Goal: Answer question/provide support

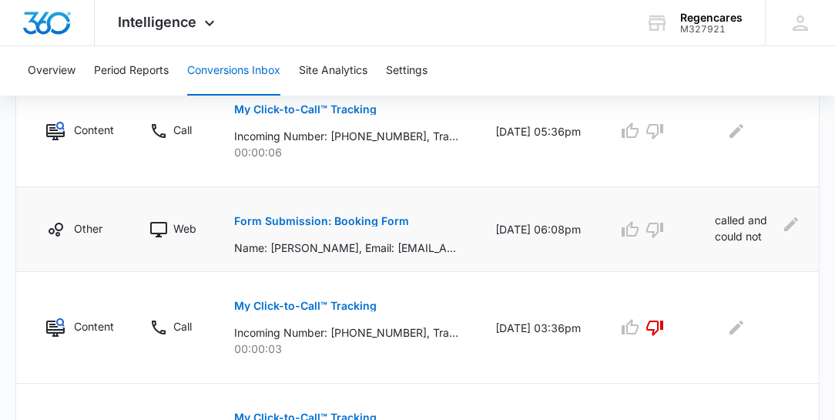
scroll to position [308, 0]
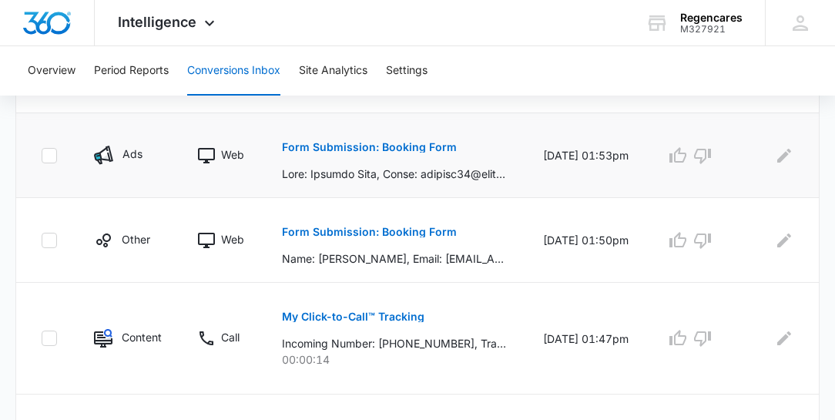
scroll to position [528, 0]
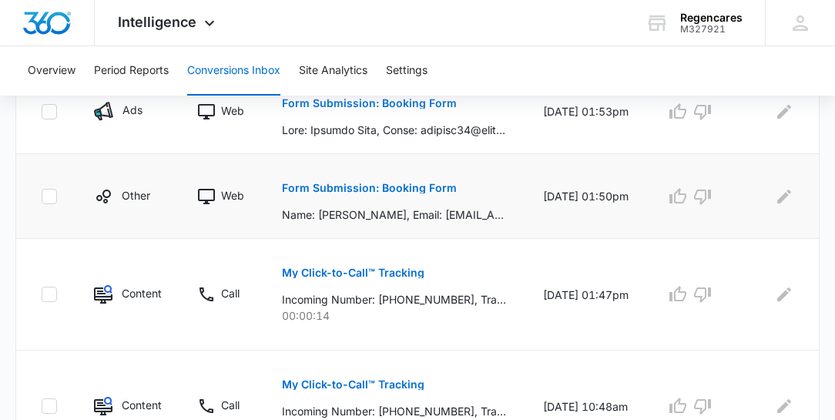
click at [379, 189] on p "Form Submission: Booking Form" at bounding box center [369, 188] width 175 height 11
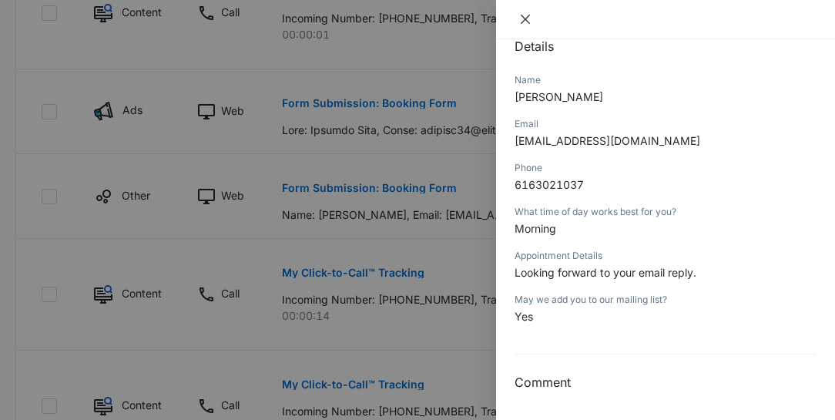
click at [525, 18] on icon "close" at bounding box center [525, 19] width 9 height 9
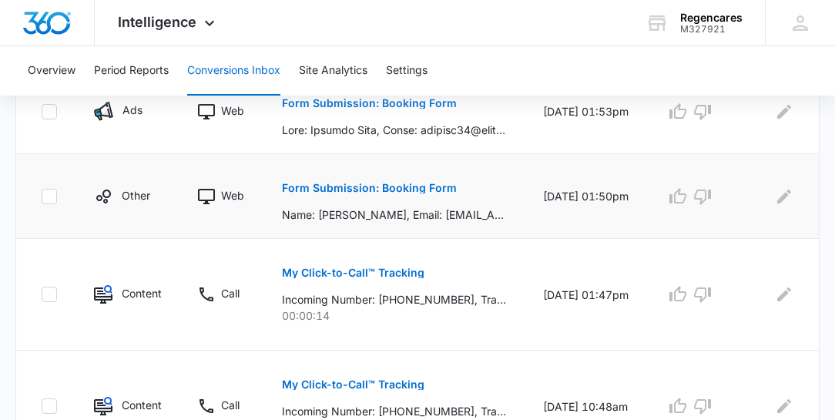
click at [382, 188] on p "Form Submission: Booking Form" at bounding box center [369, 188] width 175 height 11
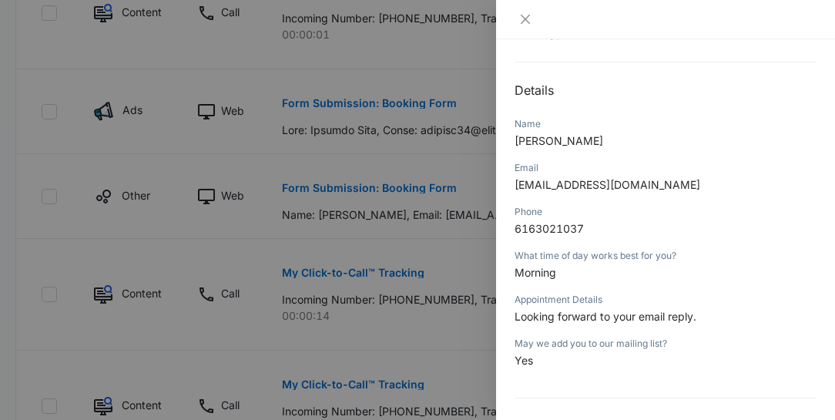
scroll to position [91, 0]
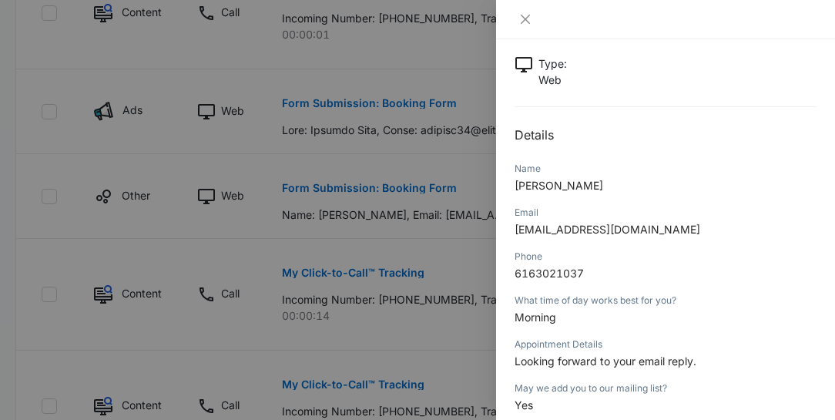
drag, startPoint x: 590, startPoint y: 183, endPoint x: 512, endPoint y: 182, distance: 78.6
click at [512, 182] on div "Form Submission: Booking Form 10/08/2025 at 01:50pm Type : Web Details Name Phi…" at bounding box center [665, 229] width 339 height 381
copy span "Philip Hoekstra"
click at [266, 153] on div at bounding box center [417, 210] width 835 height 420
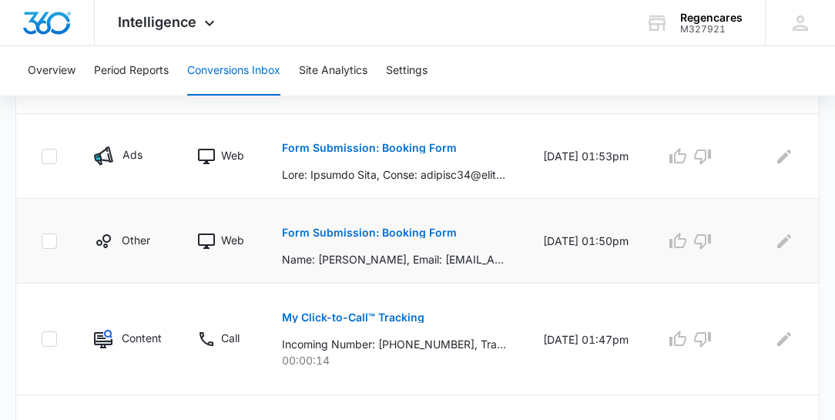
scroll to position [396, 0]
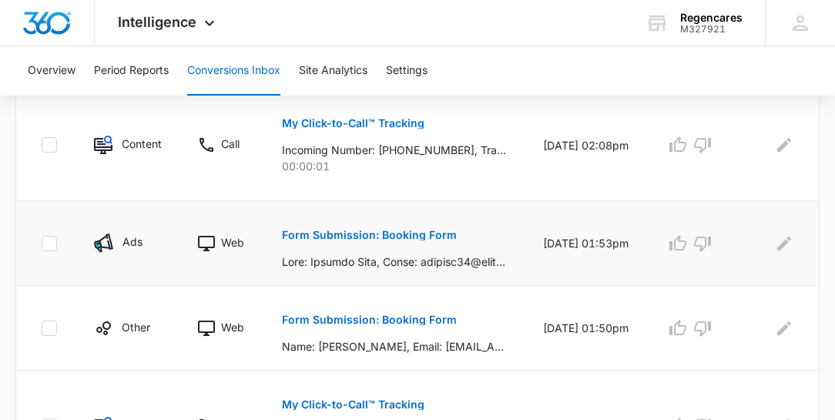
click at [399, 233] on p "Form Submission: Booking Form" at bounding box center [369, 235] width 175 height 11
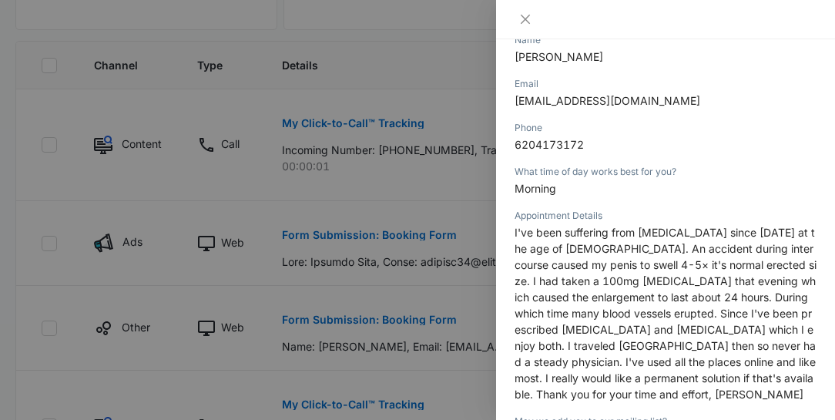
scroll to position [220, 0]
drag, startPoint x: 632, startPoint y: 99, endPoint x: 509, endPoint y: 97, distance: 122.5
click at [509, 97] on div "Form Submission: Booking Form 10/08/2025 at 01:53pm Type : Web Details Name Cla…" at bounding box center [665, 229] width 339 height 381
copy span "claybag75@gmail.com"
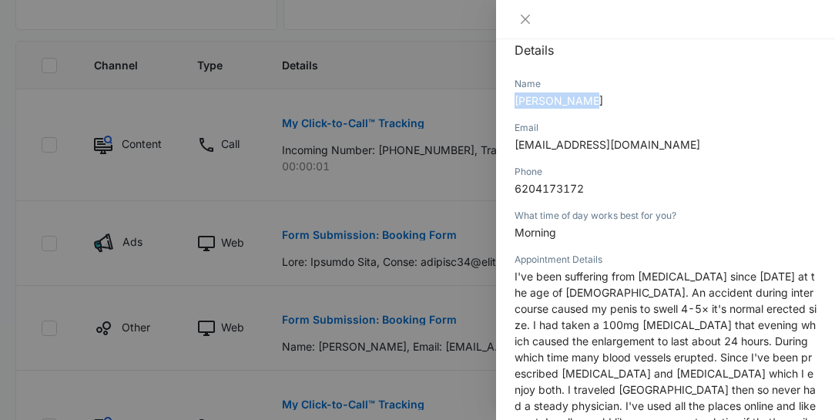
drag, startPoint x: 584, startPoint y: 97, endPoint x: 511, endPoint y: 100, distance: 73.3
click at [511, 100] on div "Form Submission: Booking Form 10/08/2025 at 01:53pm Type : Web Details Name Cla…" at bounding box center [665, 229] width 339 height 381
copy span "Clayton Agee"
click at [525, 19] on icon "close" at bounding box center [525, 19] width 9 height 9
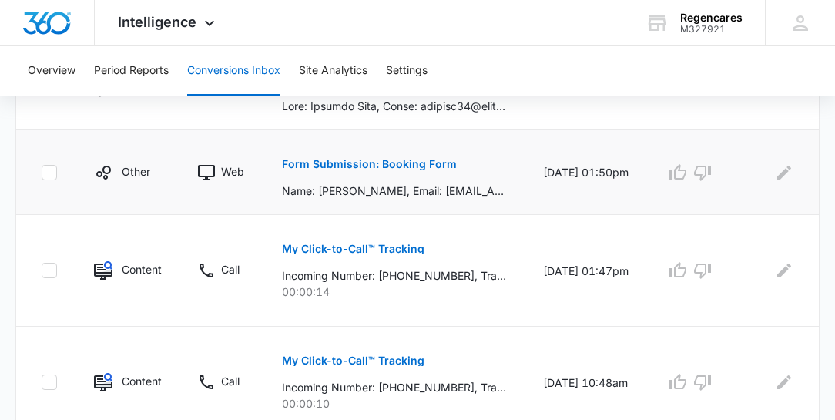
scroll to position [572, 0]
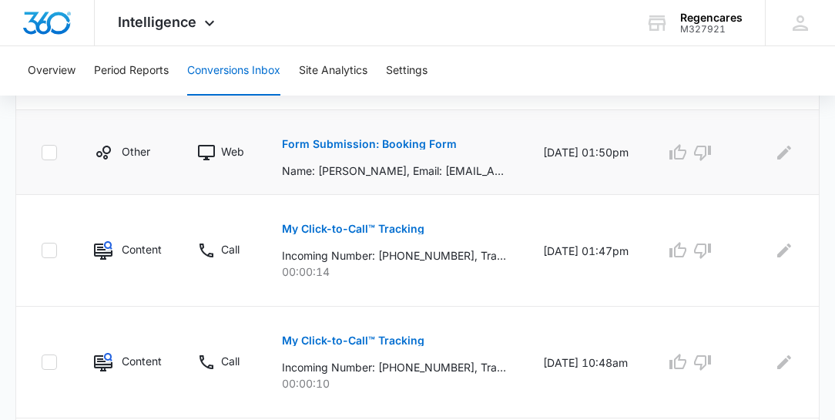
click at [418, 143] on p "Form Submission: Booking Form" at bounding box center [369, 144] width 175 height 11
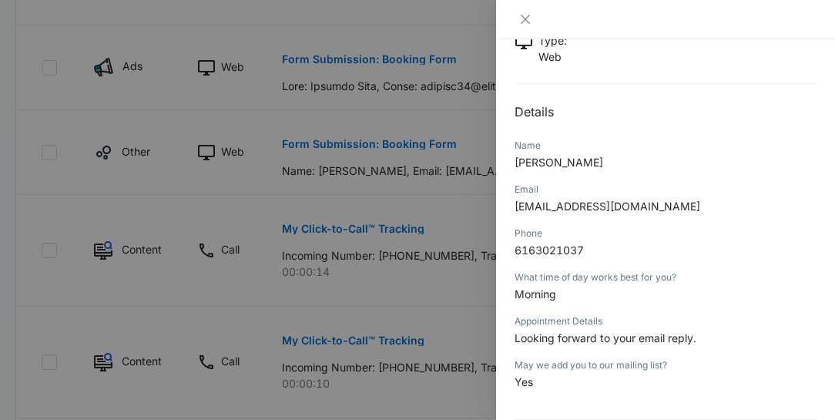
scroll to position [136, 0]
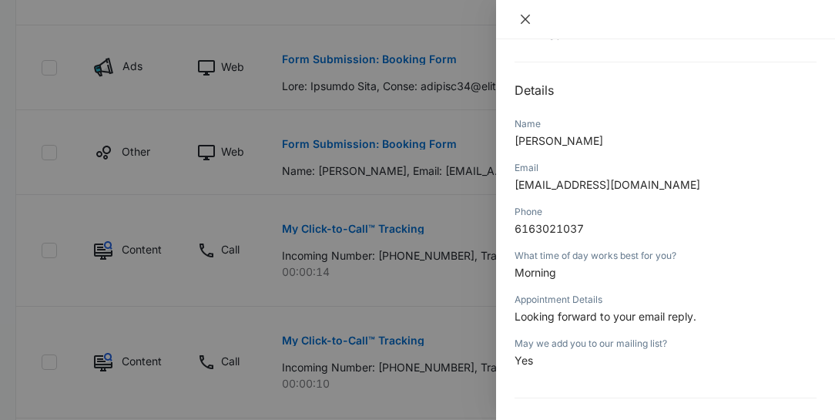
click at [527, 16] on icon "close" at bounding box center [525, 19] width 9 height 9
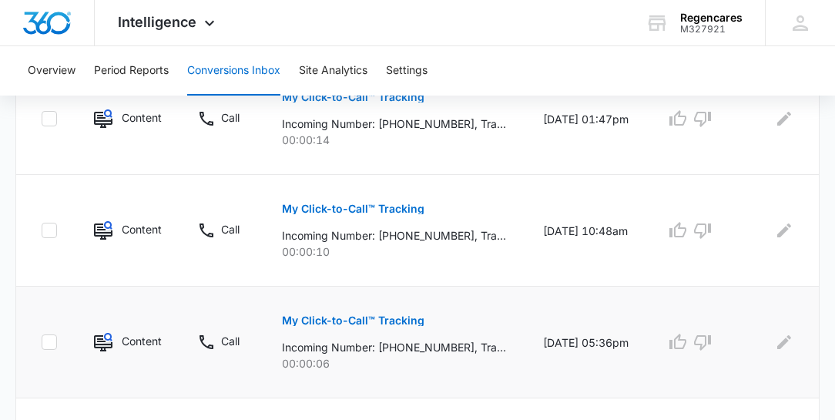
scroll to position [704, 0]
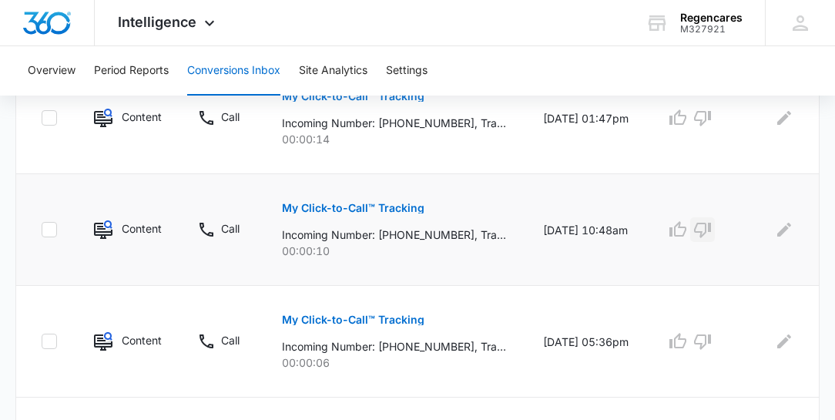
click at [701, 226] on icon "button" at bounding box center [702, 229] width 18 height 18
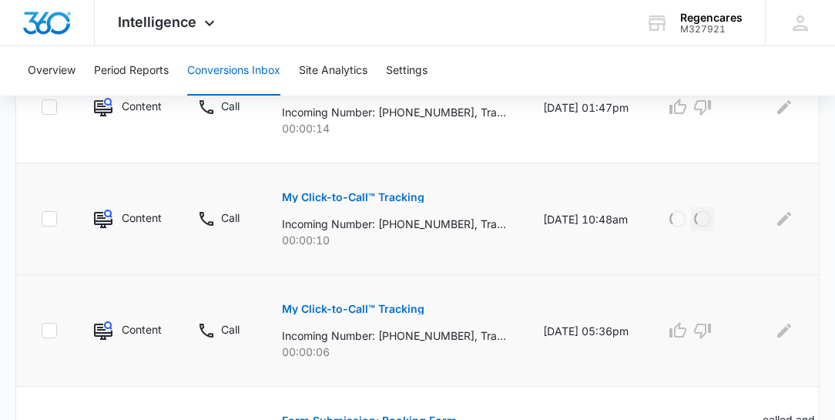
scroll to position [748, 0]
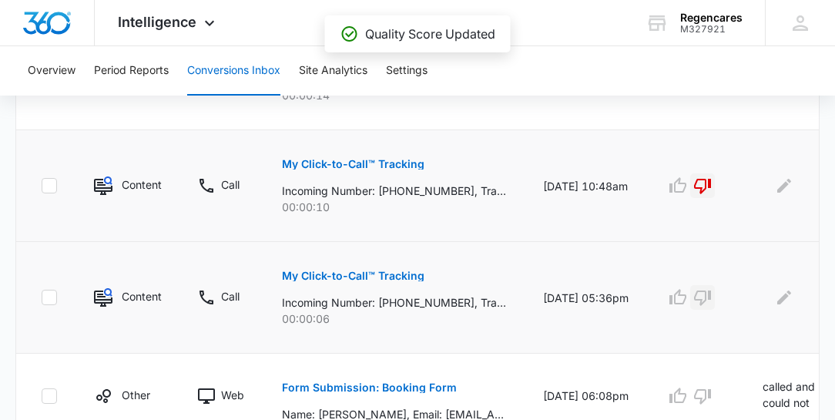
click at [703, 293] on icon "button" at bounding box center [702, 297] width 18 height 18
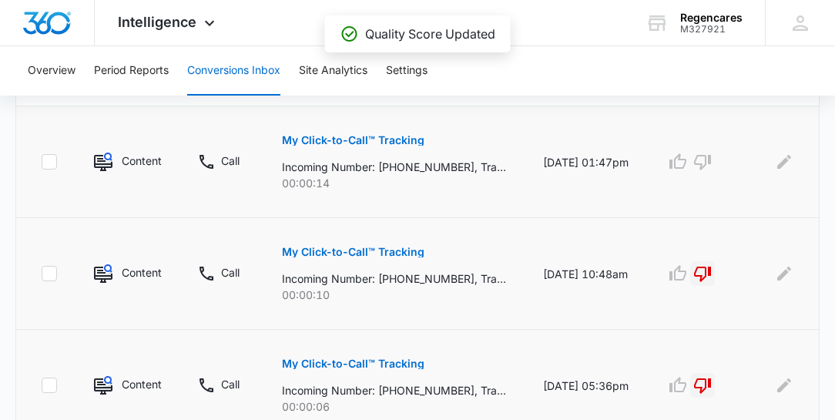
scroll to position [572, 0]
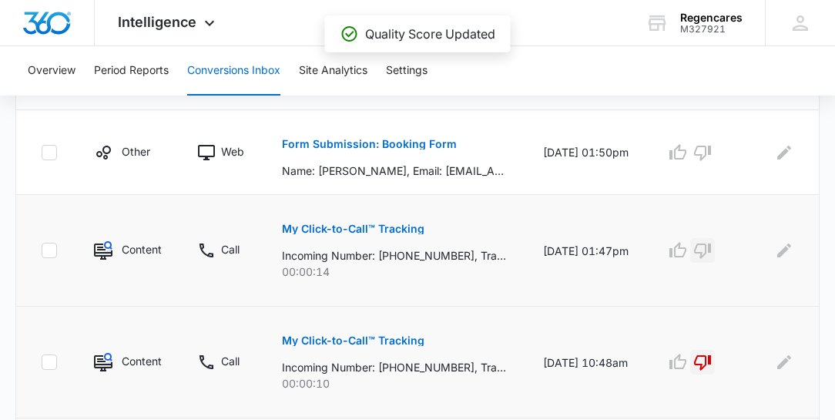
click at [696, 246] on icon "button" at bounding box center [702, 250] width 18 height 18
click at [780, 153] on icon "Edit Comments" at bounding box center [784, 152] width 14 height 14
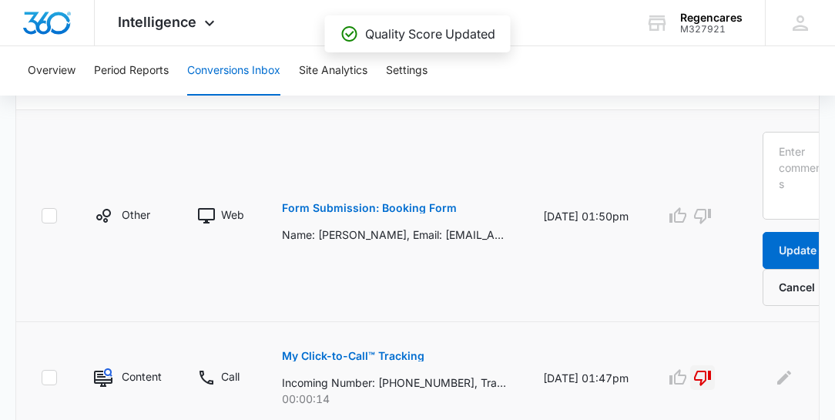
click at [725, 211] on td at bounding box center [695, 216] width 97 height 212
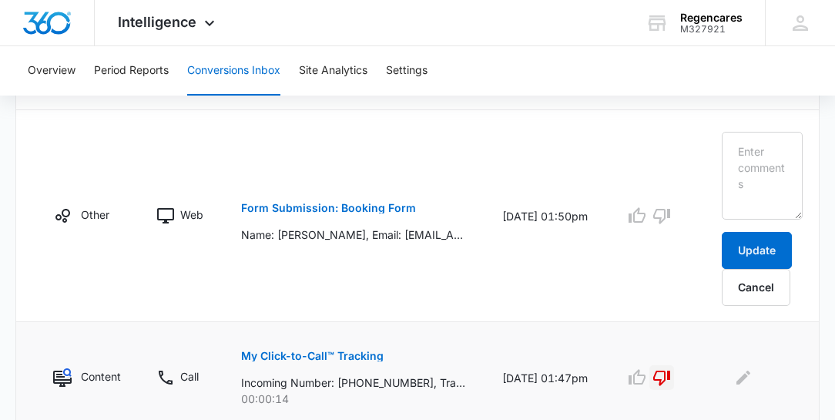
scroll to position [0, 48]
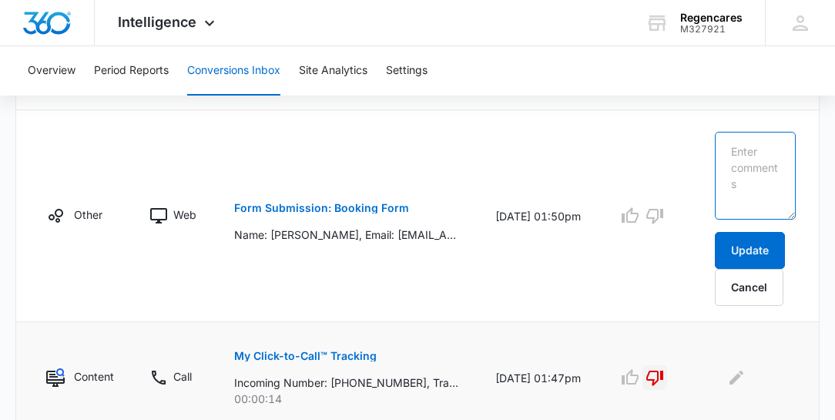
click at [719, 141] on textarea at bounding box center [755, 176] width 81 height 88
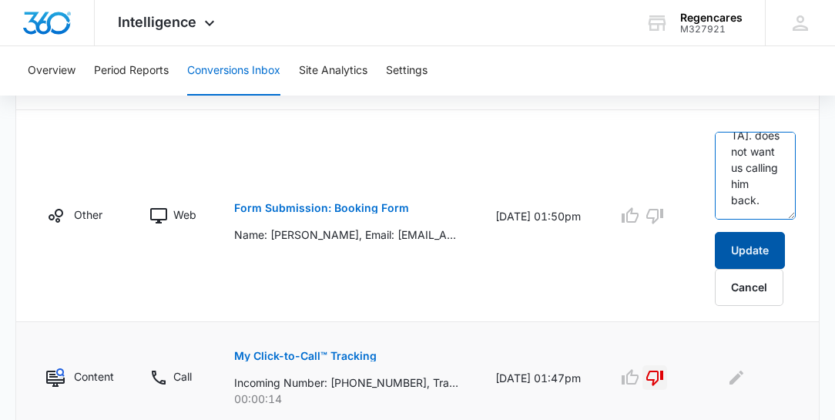
type textarea "Pt thought we were calling from the middle east. does not want us calling him b…"
click at [740, 239] on button "Update" at bounding box center [750, 250] width 70 height 37
click at [729, 240] on button "Update" at bounding box center [750, 250] width 70 height 37
click at [730, 240] on button "Update" at bounding box center [750, 250] width 70 height 37
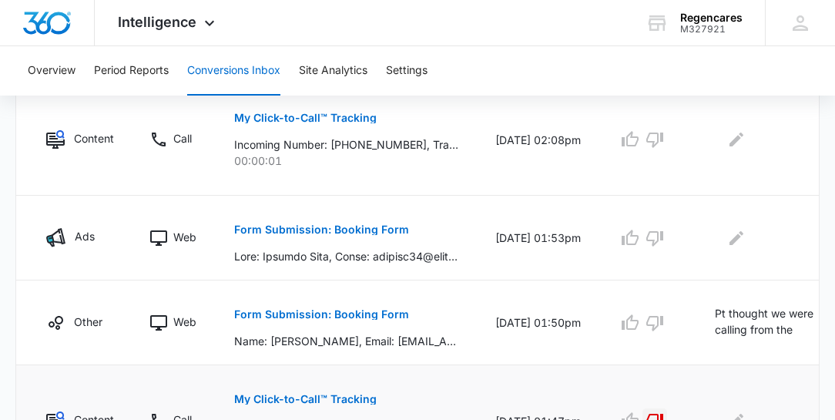
scroll to position [484, 0]
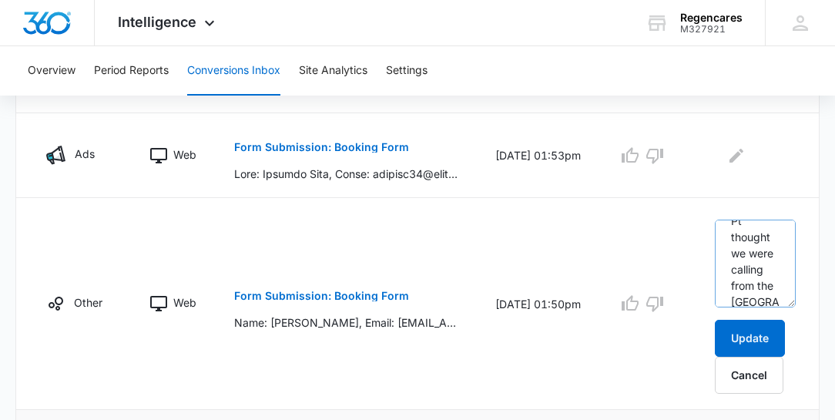
scroll to position [0, 0]
click at [725, 226] on textarea "Pt thought we were calling from the middle east. does not want us calling him b…" at bounding box center [755, 264] width 81 height 88
click at [760, 247] on textarea "Pt thought we were calling from the middle east. does not want us calling him b…" at bounding box center [755, 264] width 81 height 88
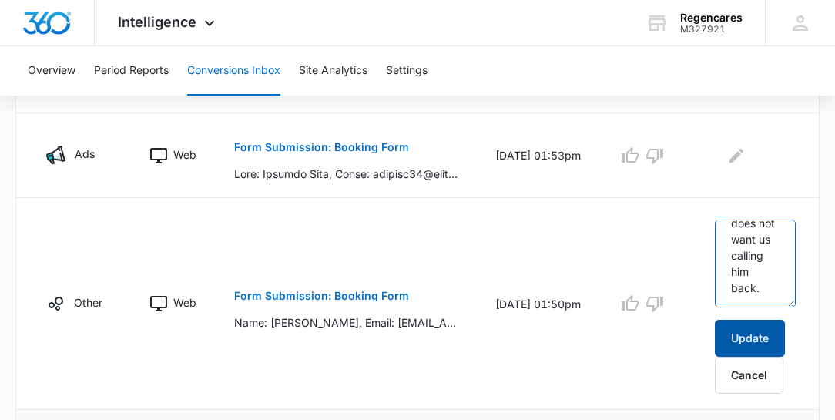
type textarea "Pt thought we were calling from the middle east. I did send him a mail which he…"
click at [756, 330] on button "Update" at bounding box center [750, 338] width 70 height 37
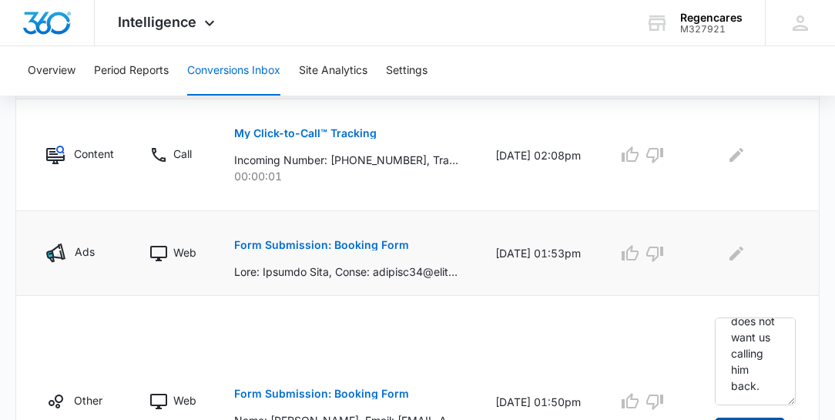
scroll to position [396, 0]
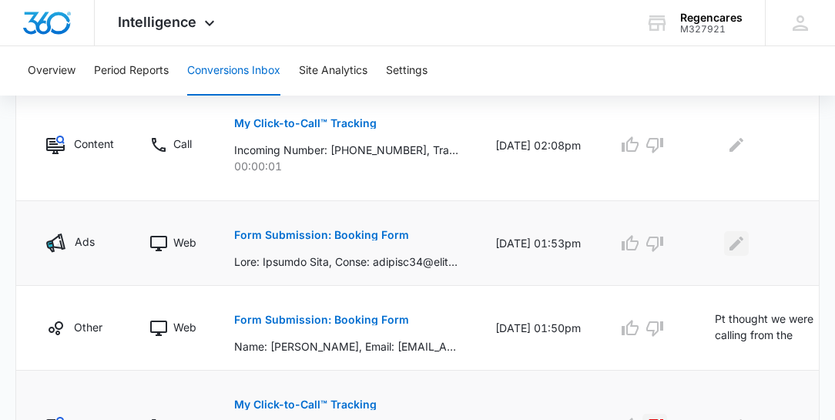
click at [732, 237] on icon "Edit Comments" at bounding box center [736, 243] width 18 height 18
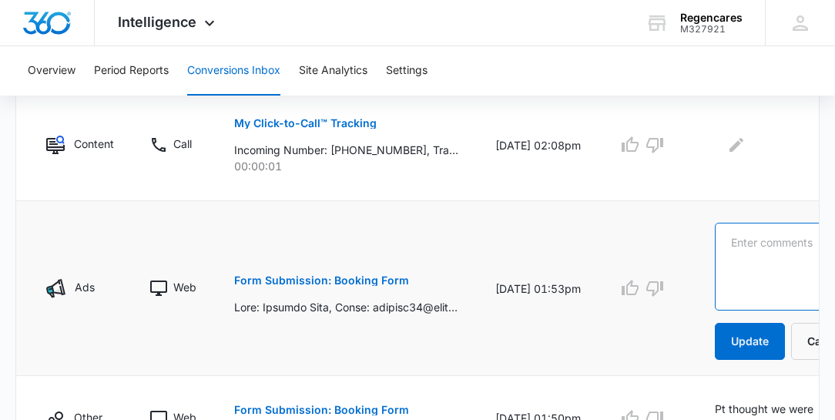
click at [722, 230] on textarea at bounding box center [788, 267] width 147 height 88
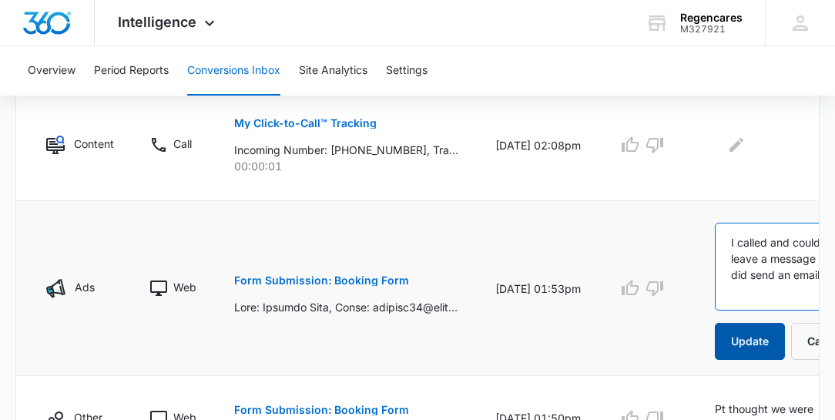
type textarea "I called and could leave a message and I did send an email"
click at [757, 339] on button "Update" at bounding box center [750, 341] width 70 height 37
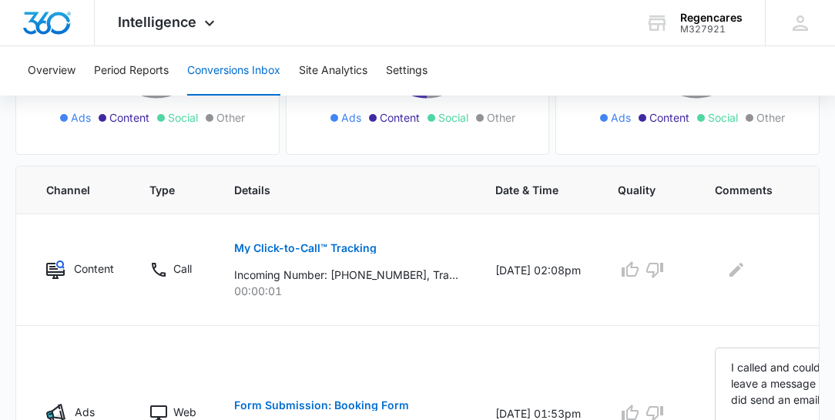
scroll to position [263, 0]
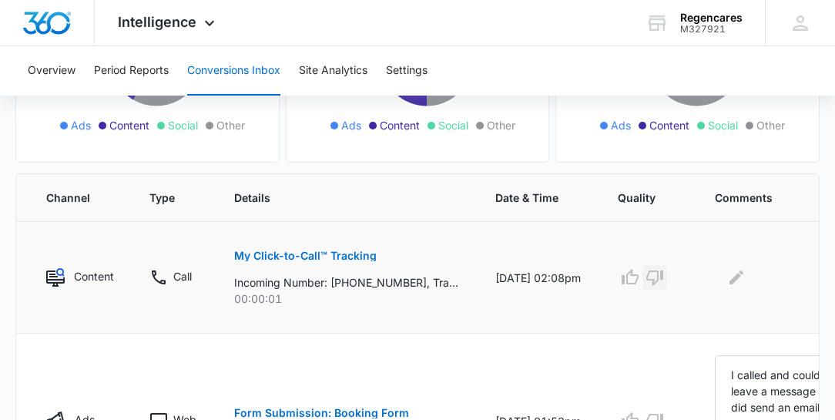
click at [650, 274] on icon "button" at bounding box center [655, 277] width 18 height 18
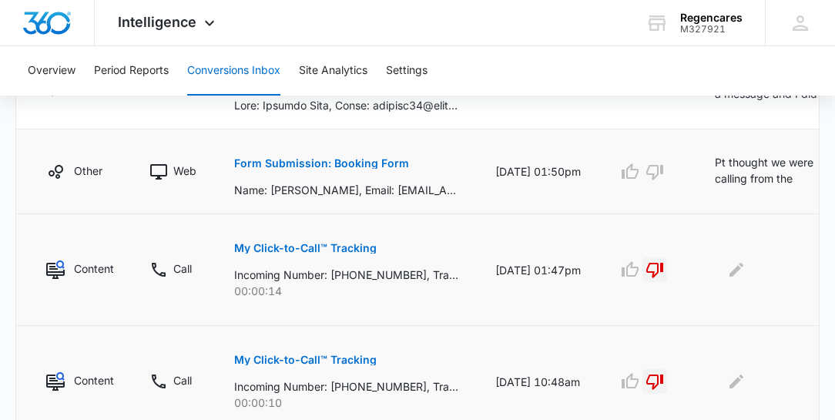
scroll to position [572, 0]
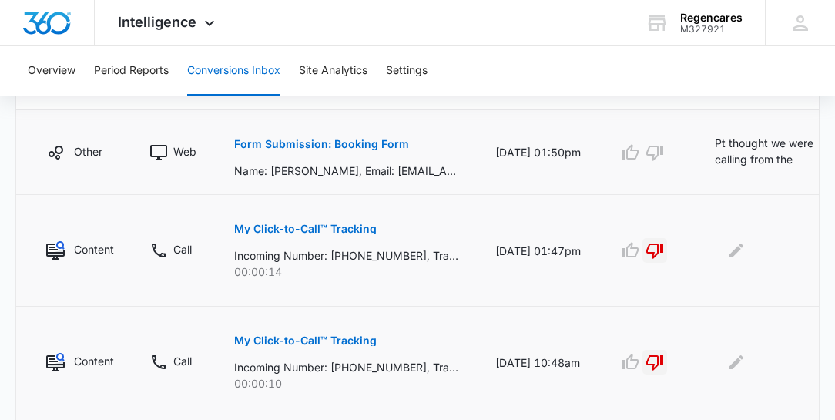
click at [382, 141] on p "Form Submission: Booking Form" at bounding box center [321, 144] width 175 height 11
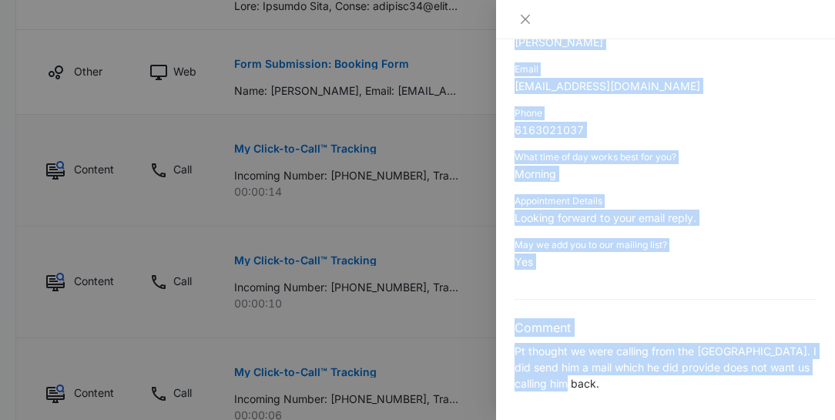
scroll to position [660, 0]
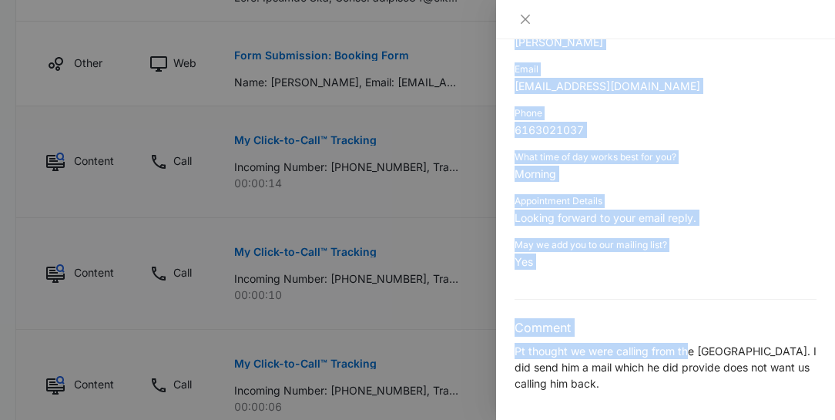
drag, startPoint x: 512, startPoint y: 42, endPoint x: 688, endPoint y: 331, distance: 338.5
click at [688, 331] on div "Form Submission: Booking Form 10/08/2025 at 01:50pm Type : Web Details Name Phi…" at bounding box center [665, 229] width 339 height 381
click at [749, 259] on p "Yes" at bounding box center [666, 261] width 302 height 16
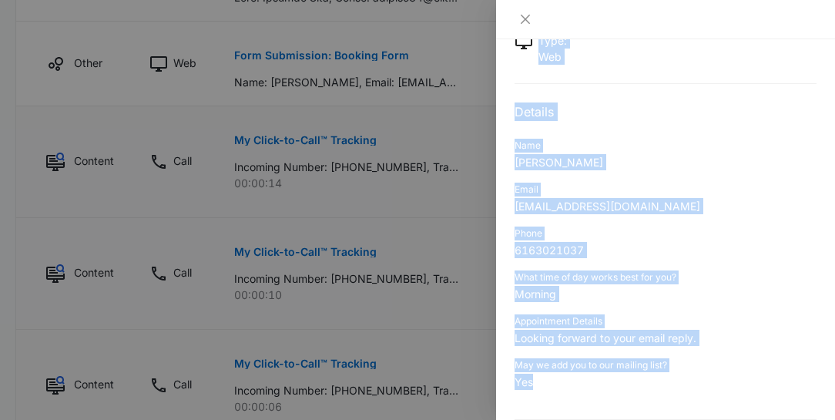
scroll to position [146, 0]
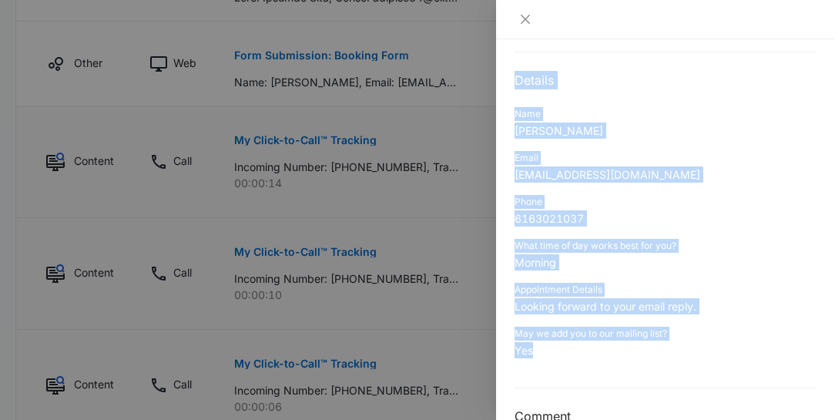
drag, startPoint x: 515, startPoint y: 59, endPoint x: 703, endPoint y: 367, distance: 360.6
click at [703, 367] on div "Form Submission: Booking Form 10/08/2025 at 01:50pm Type : Web Details Name Phi…" at bounding box center [666, 201] width 302 height 560
copy div "Form Submission: Booking Form 10/08/2025 at 01:50pm Type : Web Details Name Phi…"
